Goal: Navigation & Orientation: Find specific page/section

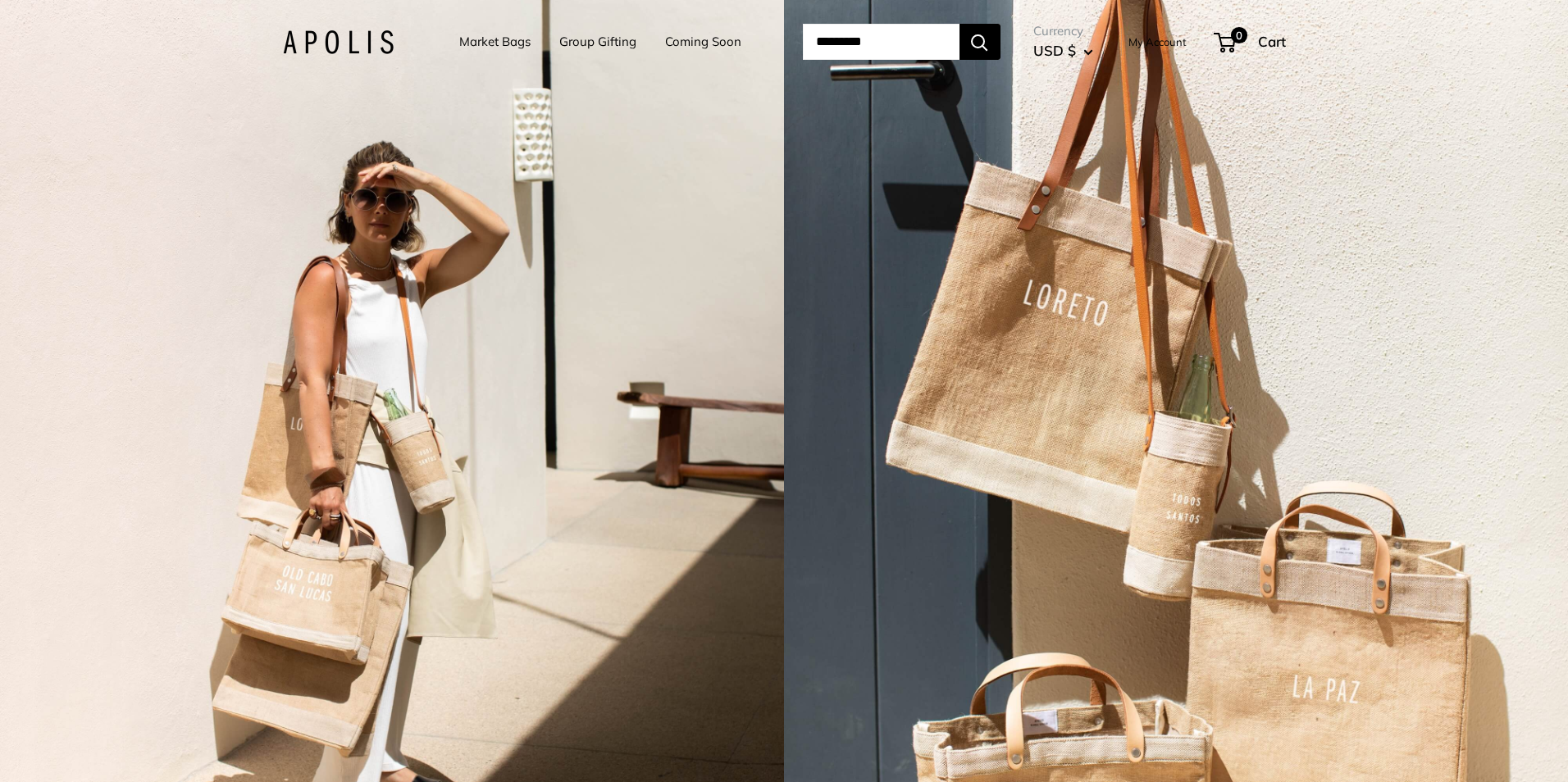
click at [477, 36] on link "Market Bags" at bounding box center [494, 42] width 72 height 23
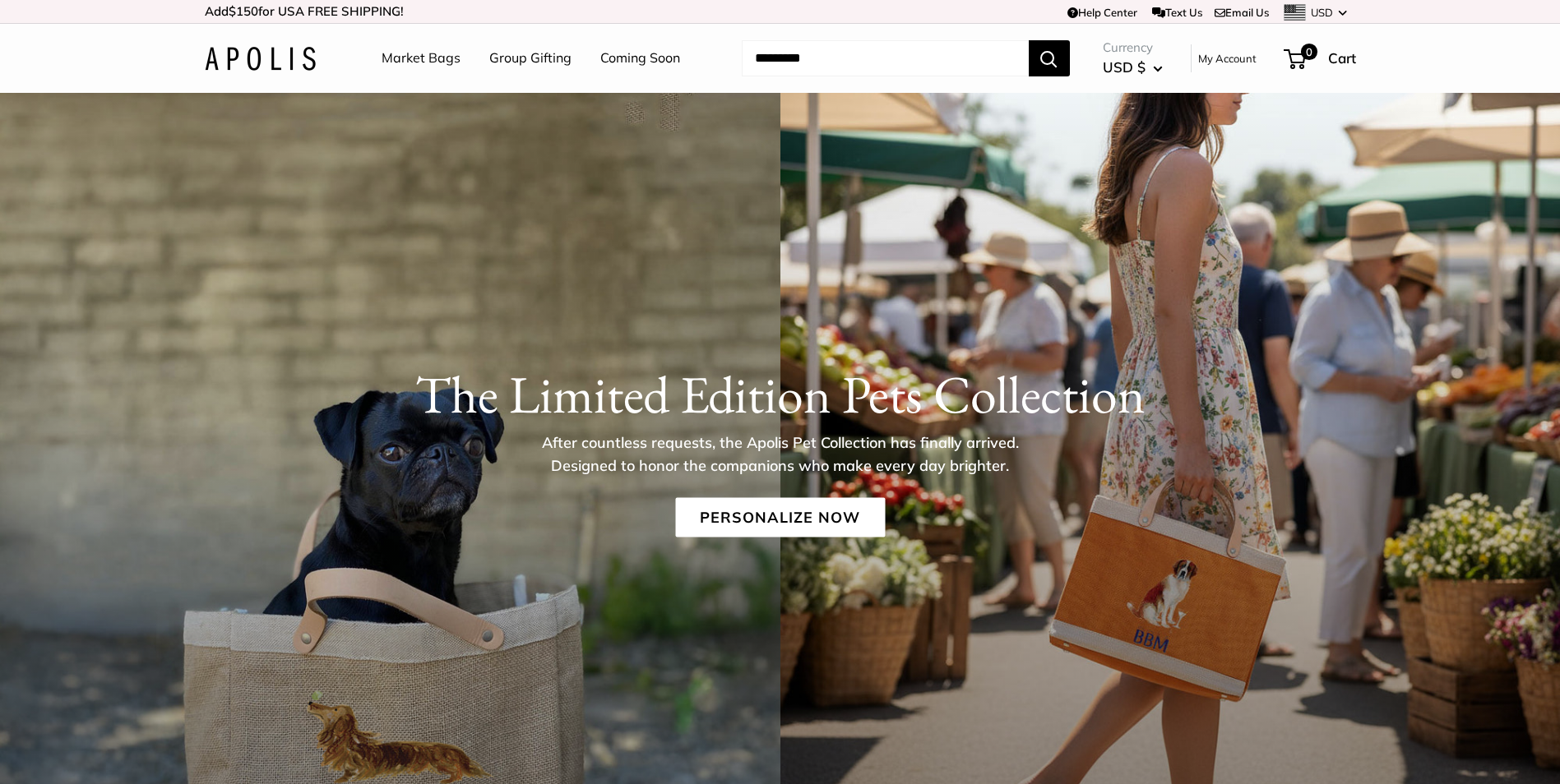
click at [426, 54] on link "Market Bags" at bounding box center [421, 58] width 79 height 24
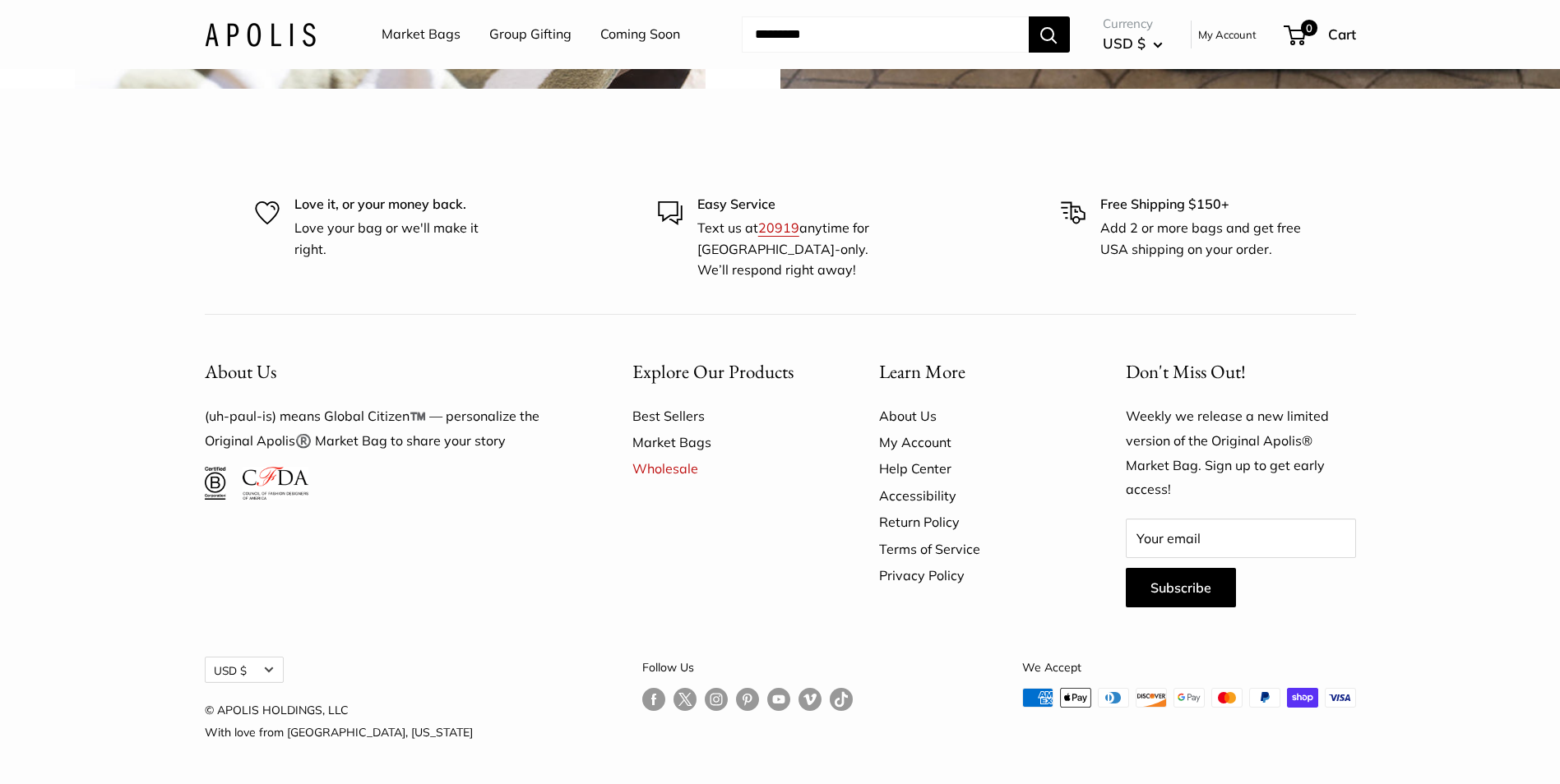
scroll to position [4849, 0]
click at [678, 429] on link "Best Sellers" at bounding box center [726, 416] width 189 height 26
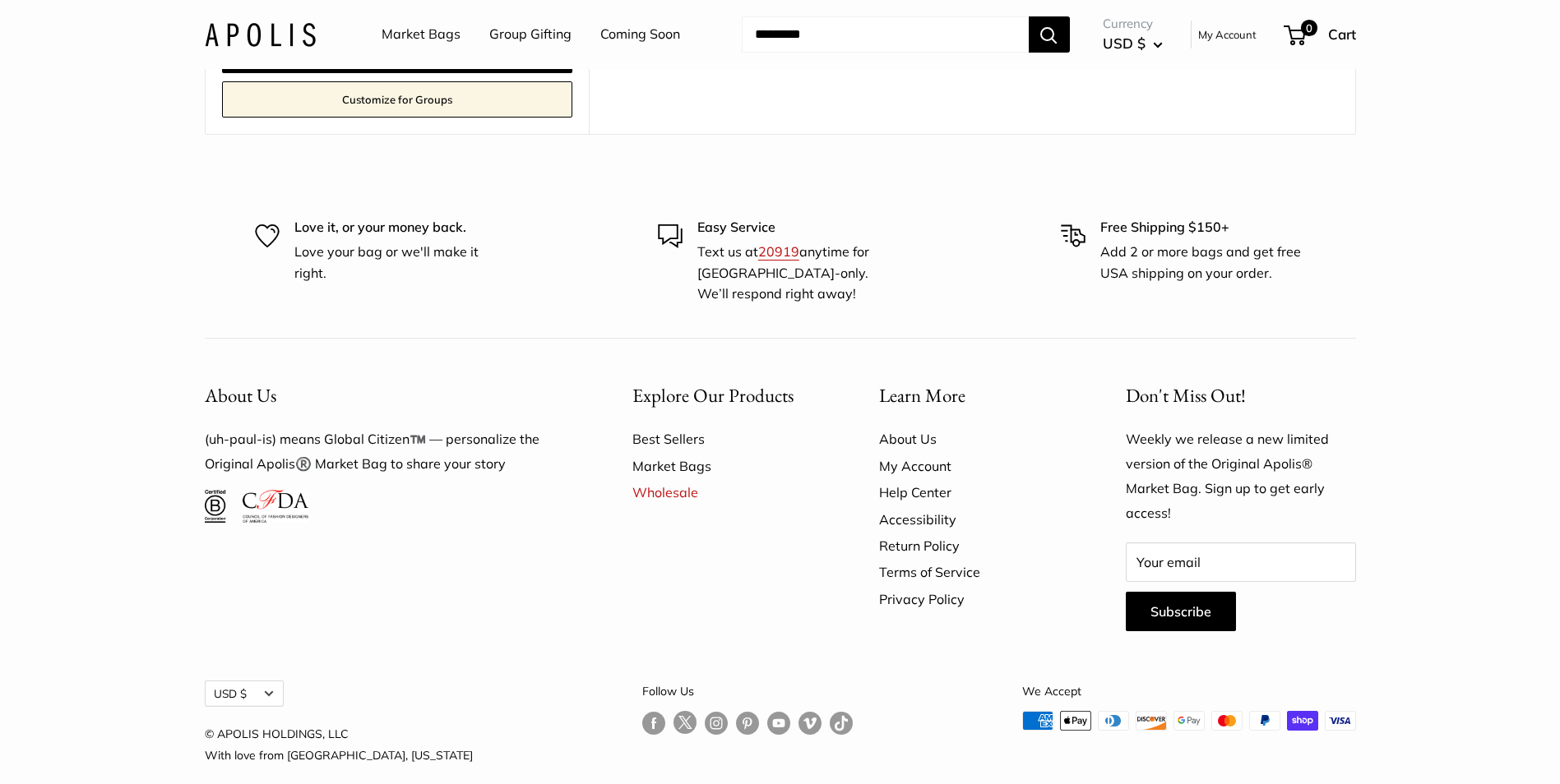
scroll to position [1890, 0]
click at [671, 463] on link "Market Bags" at bounding box center [726, 465] width 189 height 26
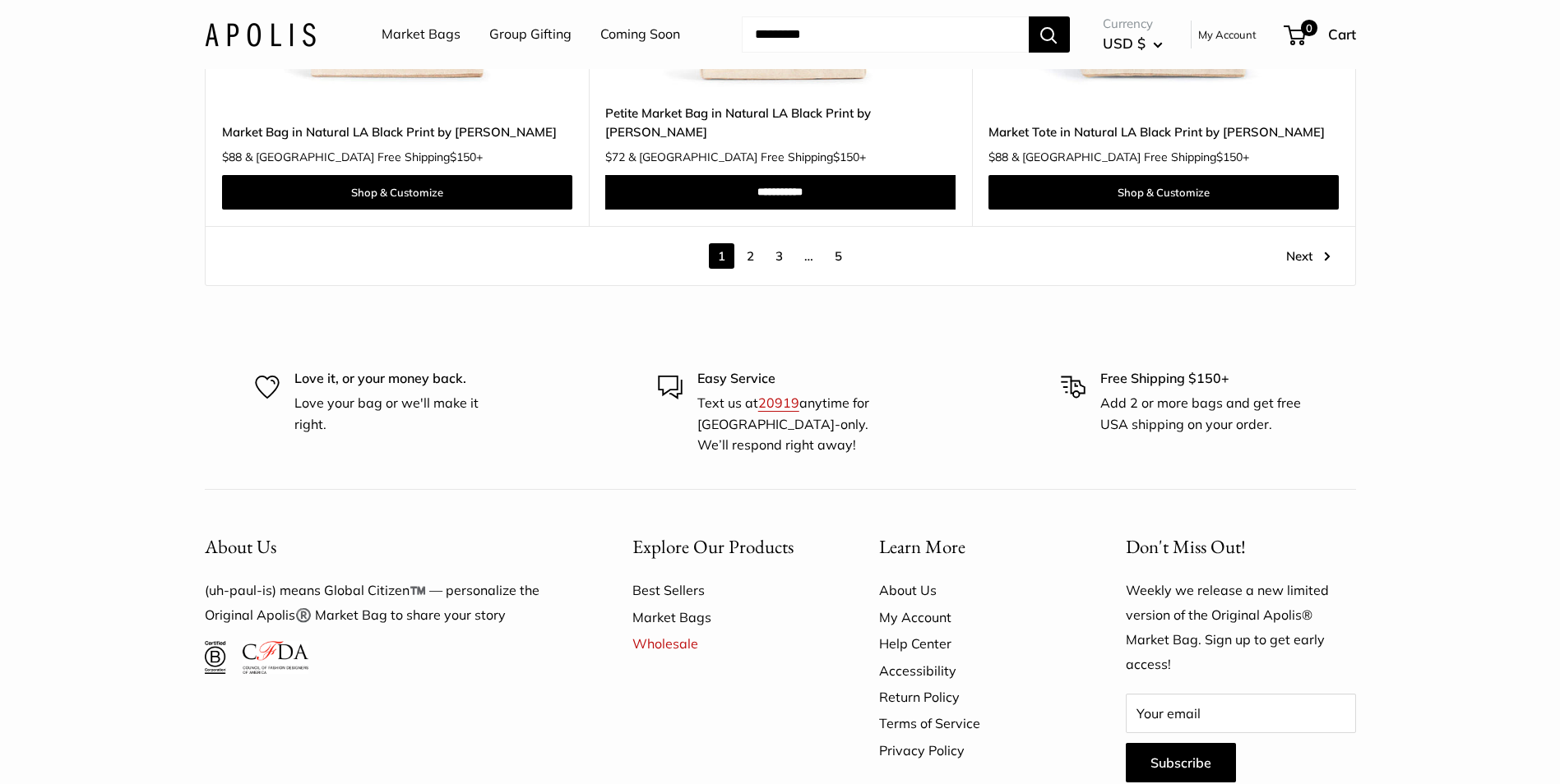
scroll to position [9554, 0]
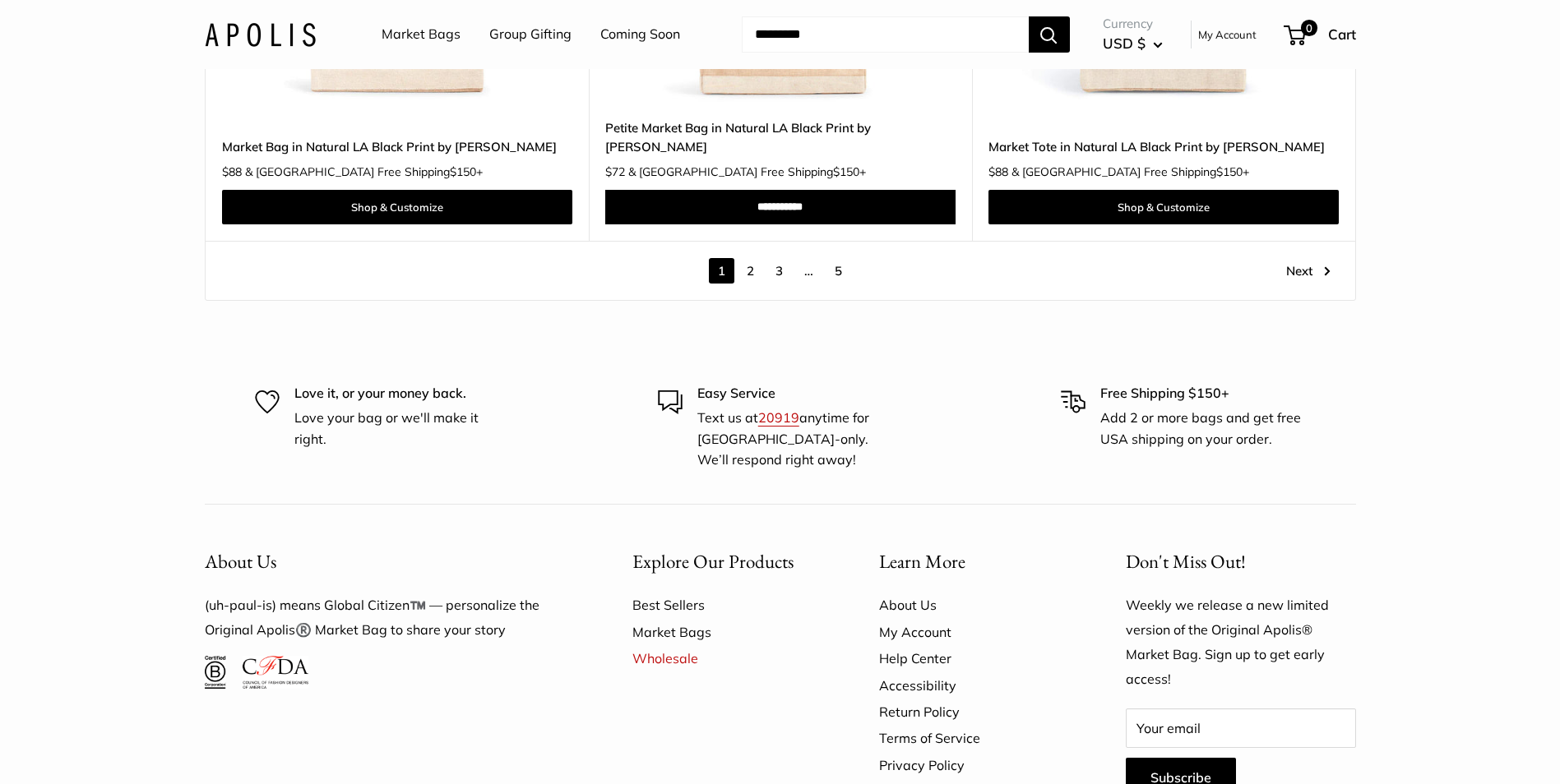
click at [753, 258] on link "2" at bounding box center [750, 270] width 25 height 25
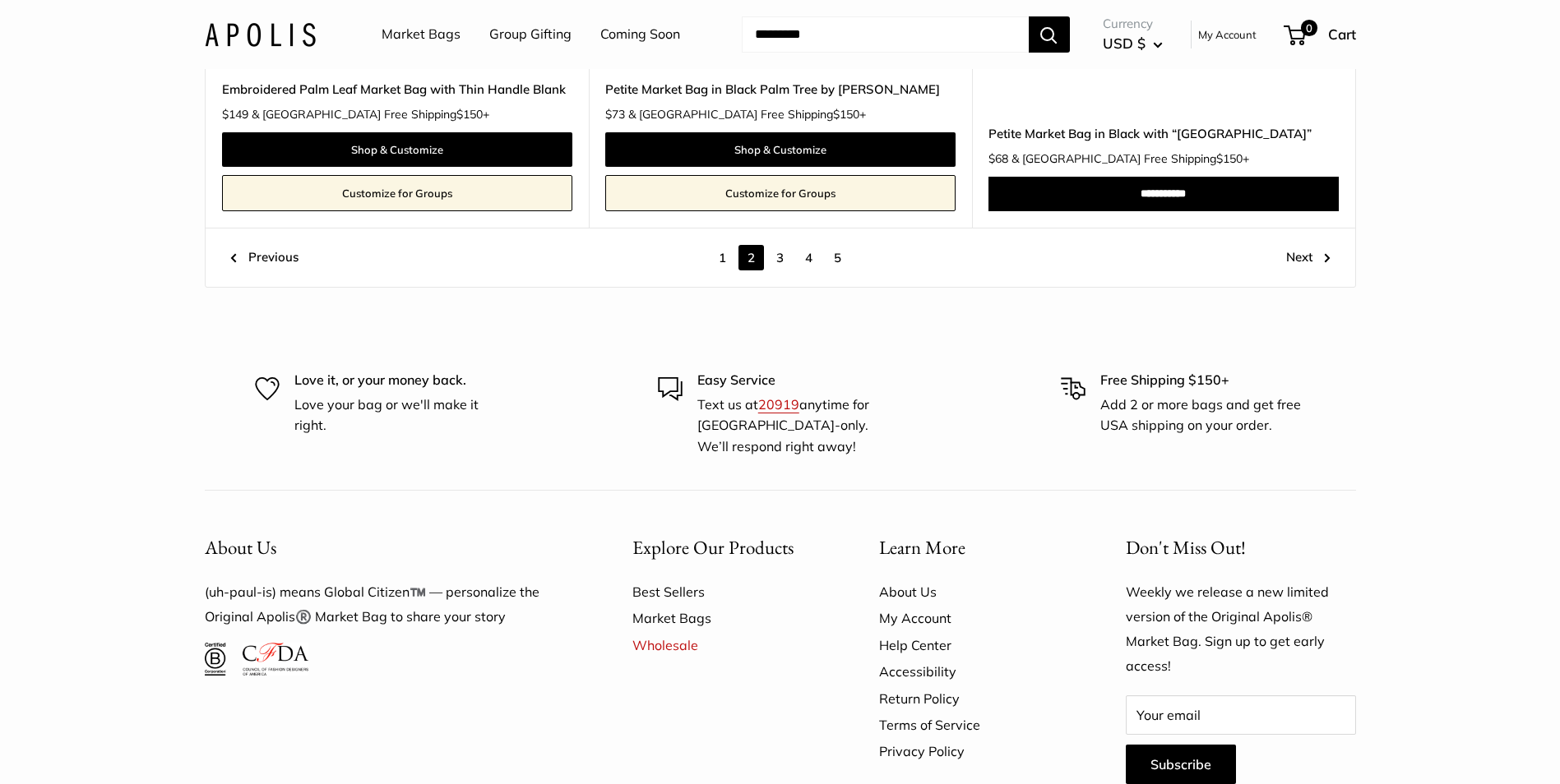
scroll to position [9331, 0]
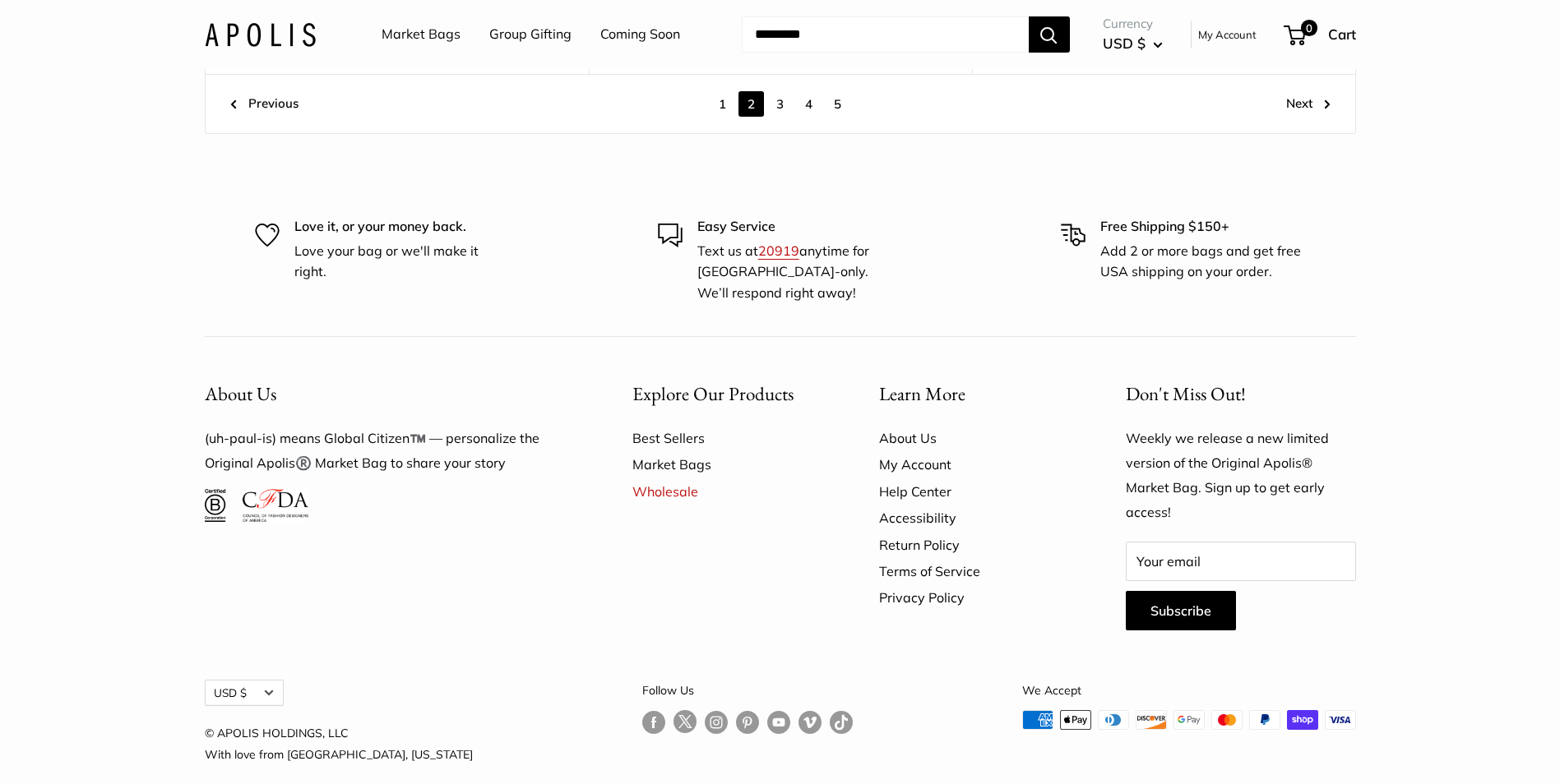
click at [781, 102] on link "3" at bounding box center [780, 103] width 25 height 25
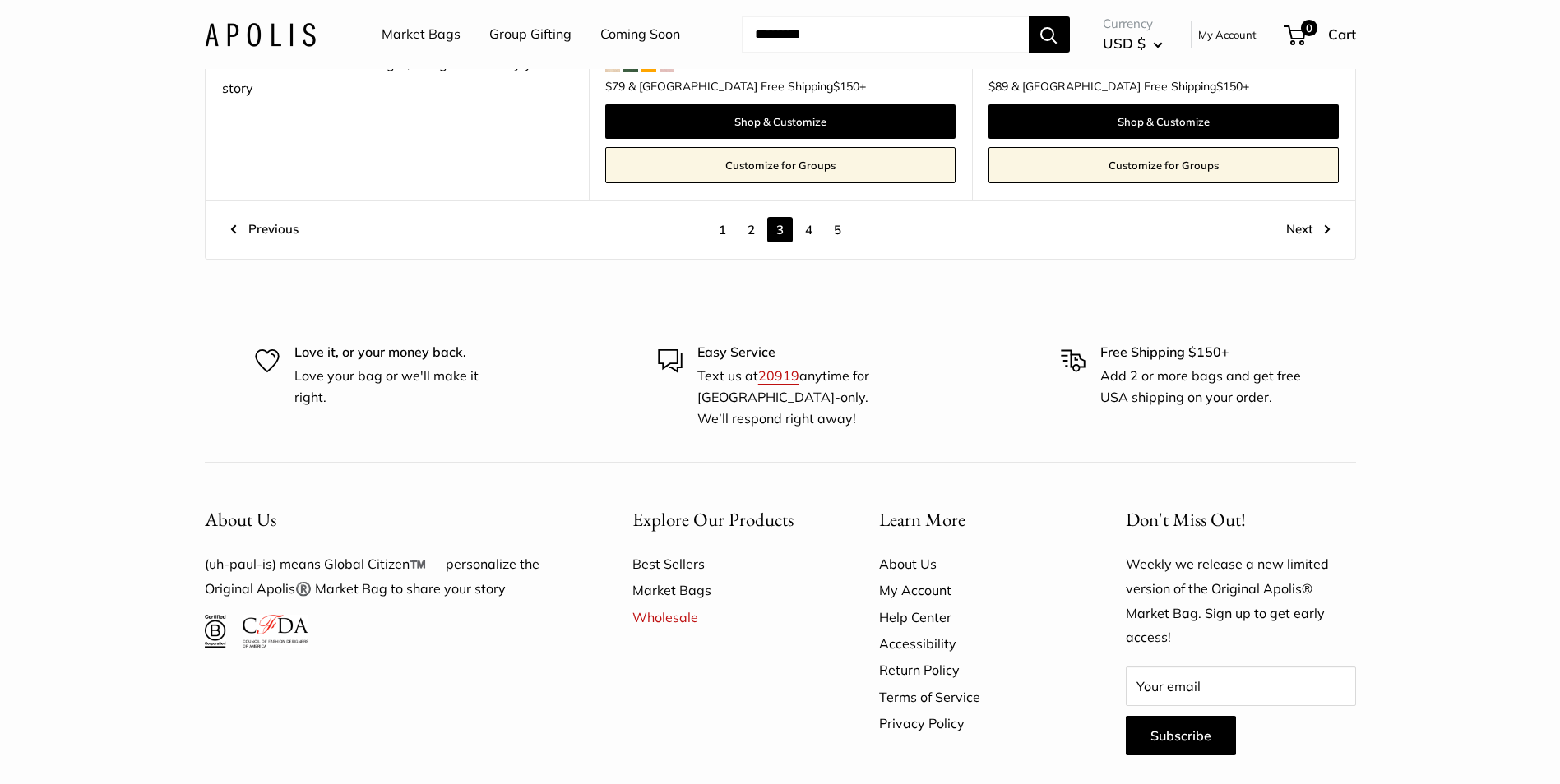
scroll to position [9361, 0]
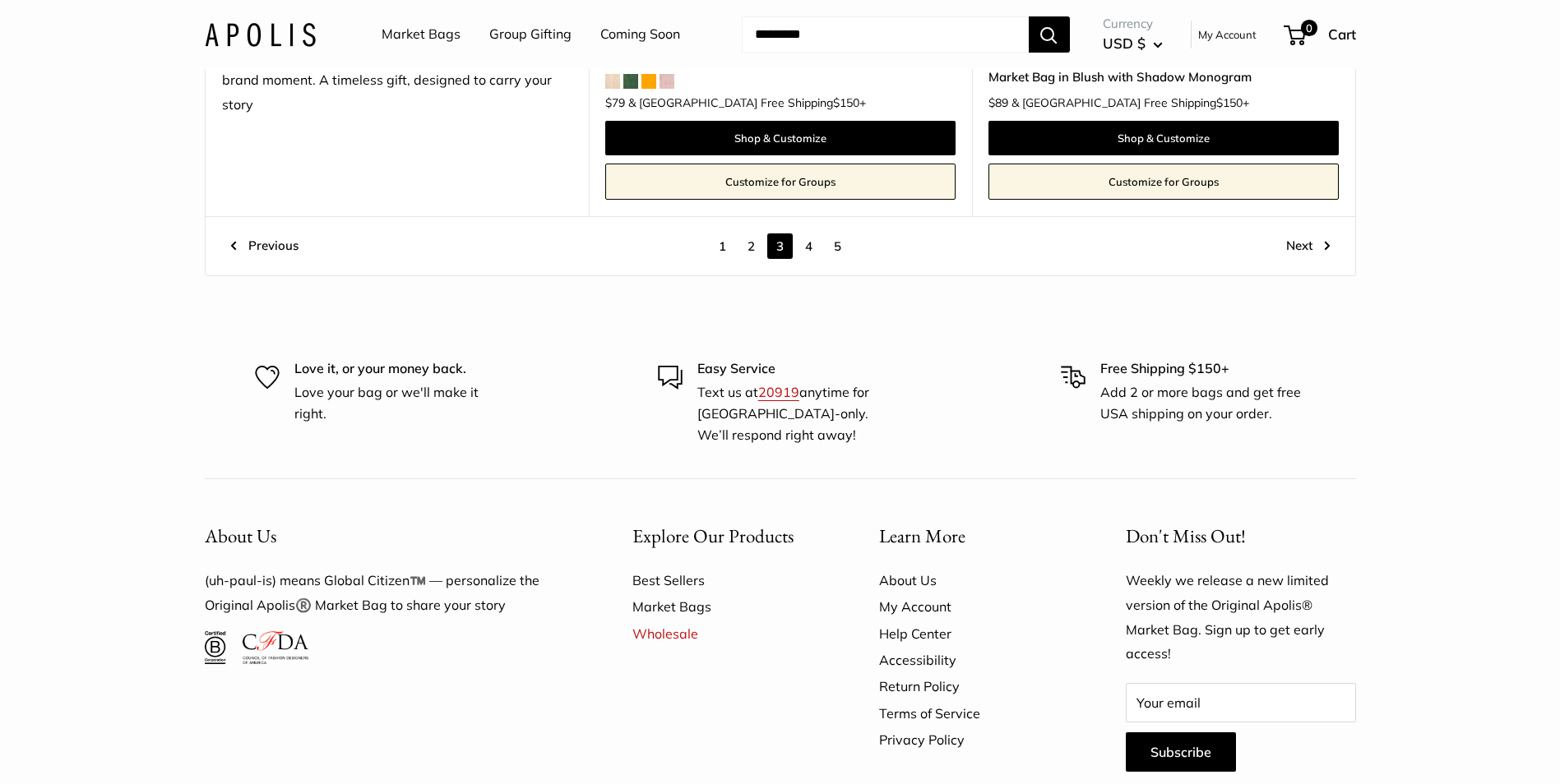
click at [813, 248] on link "4" at bounding box center [807, 246] width 25 height 25
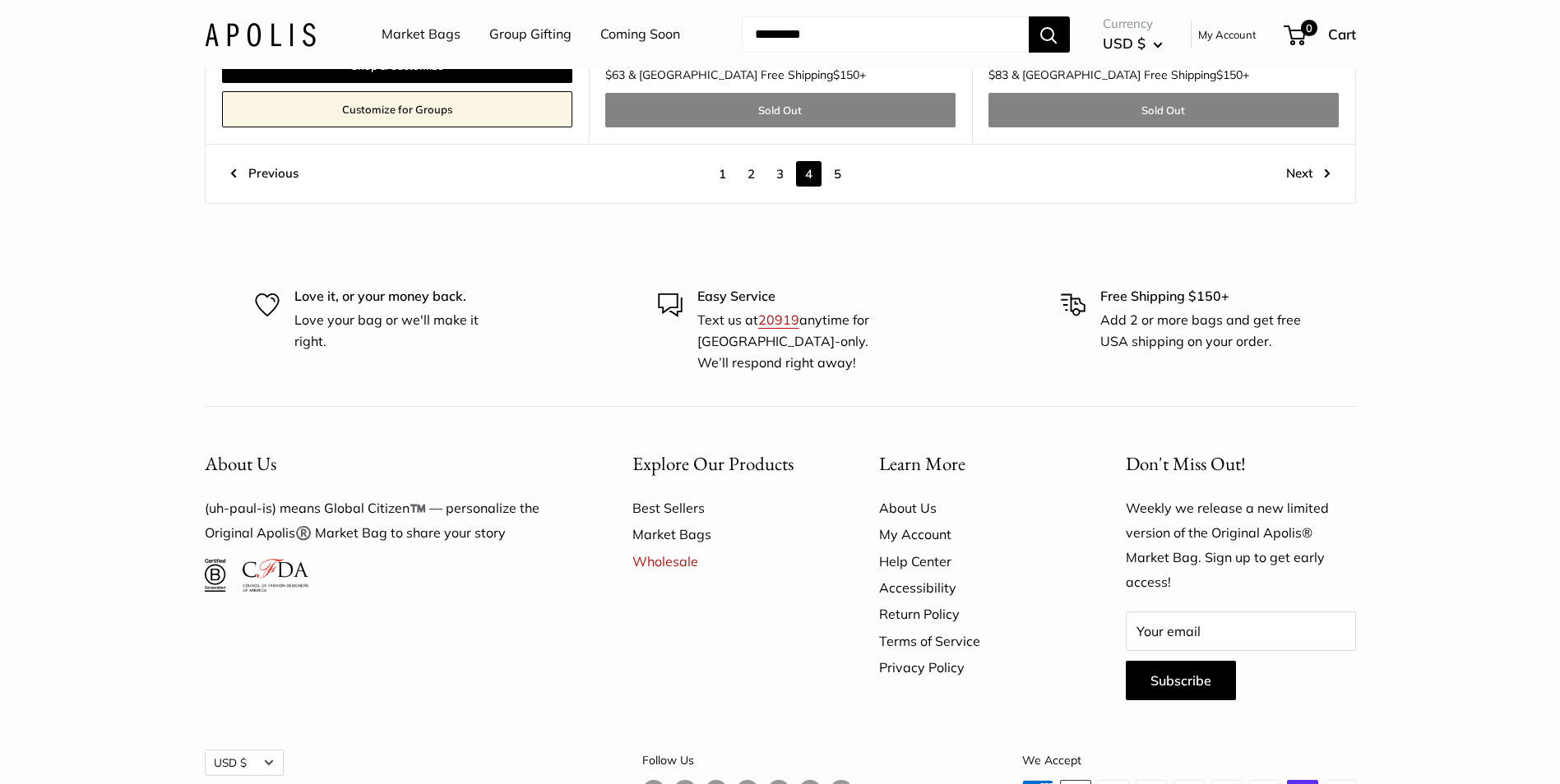
scroll to position [9414, 0]
click at [841, 160] on link "5" at bounding box center [836, 172] width 25 height 25
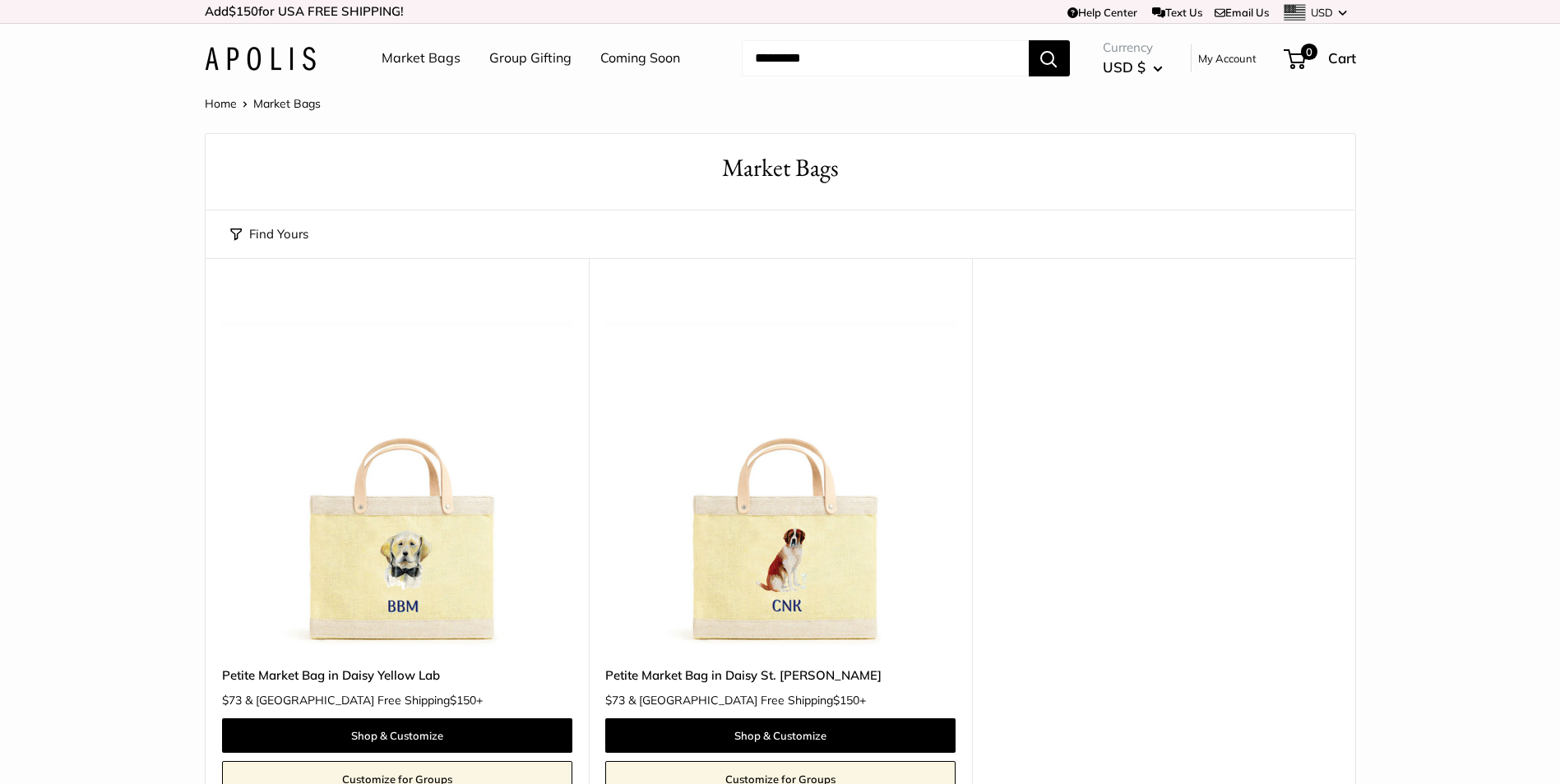
click at [651, 56] on link "Coming Soon" at bounding box center [640, 58] width 80 height 24
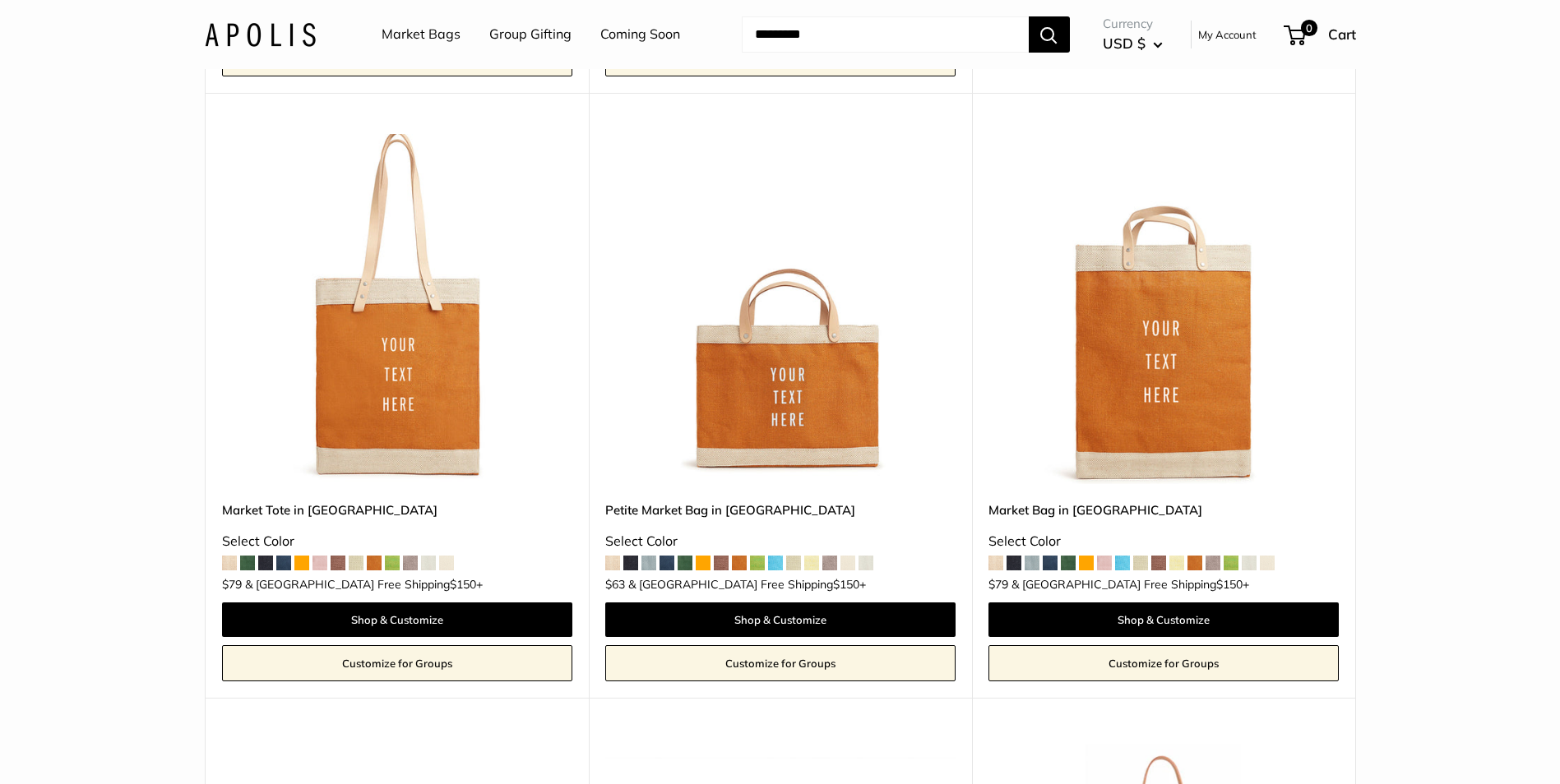
scroll to position [3206, 0]
